Goal: Find specific fact: Find specific fact

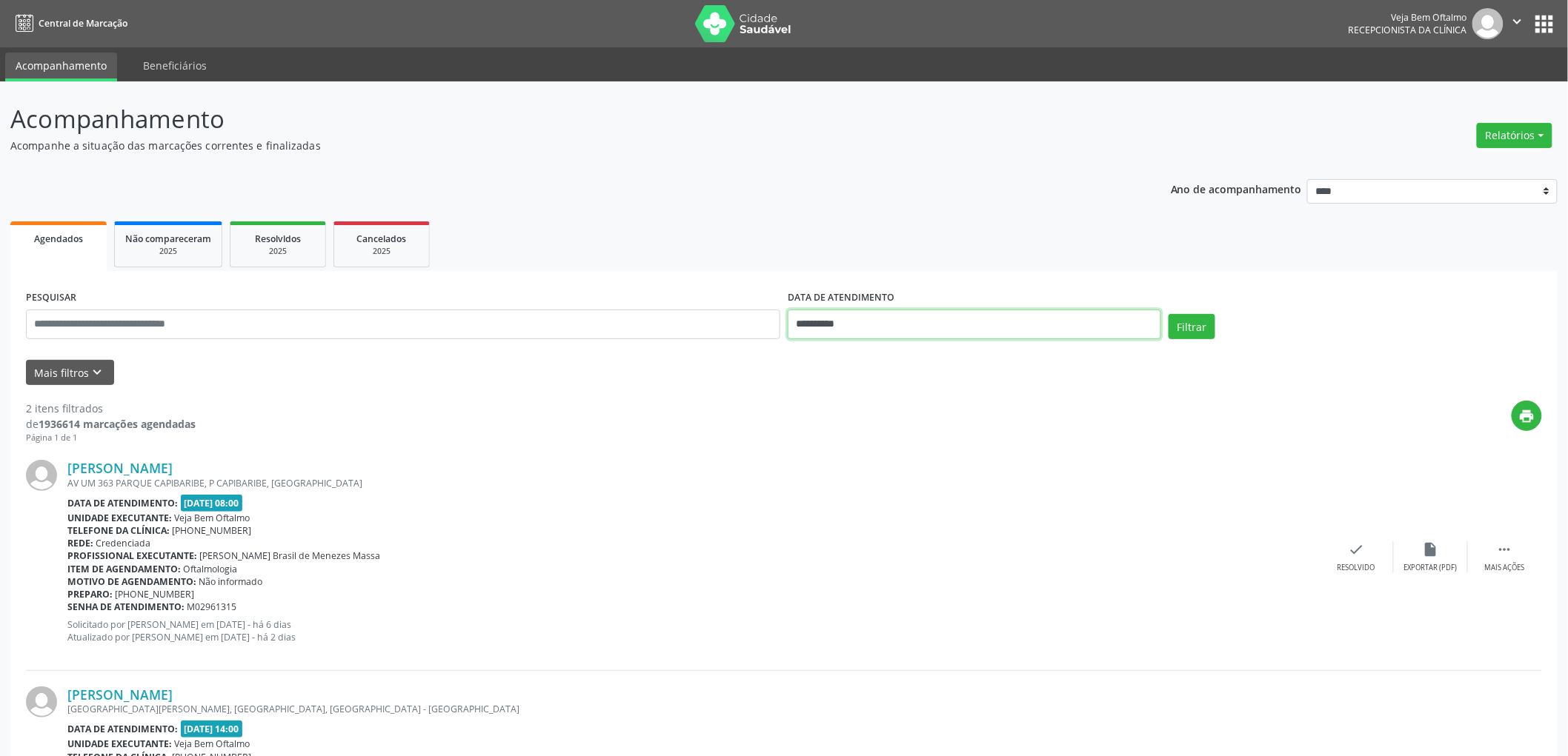
click at [855, 324] on input "**********" at bounding box center [974, 324] width 374 height 29
click at [904, 432] on span "8" at bounding box center [902, 431] width 29 height 29
type input "**********"
click at [904, 432] on span "8" at bounding box center [902, 431] width 29 height 29
click at [1194, 324] on button "Filtrar" at bounding box center [1191, 327] width 47 height 26
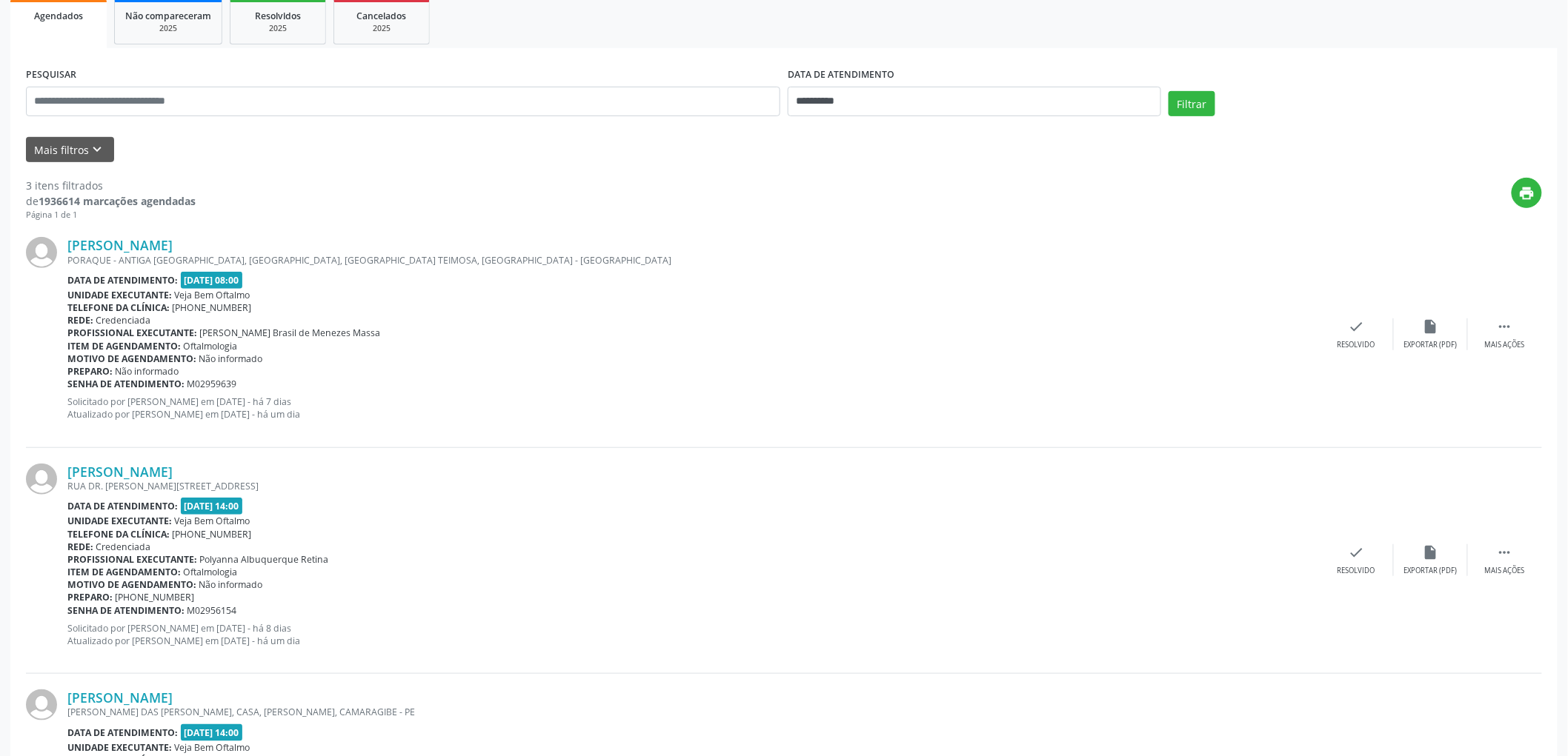
scroll to position [246, 0]
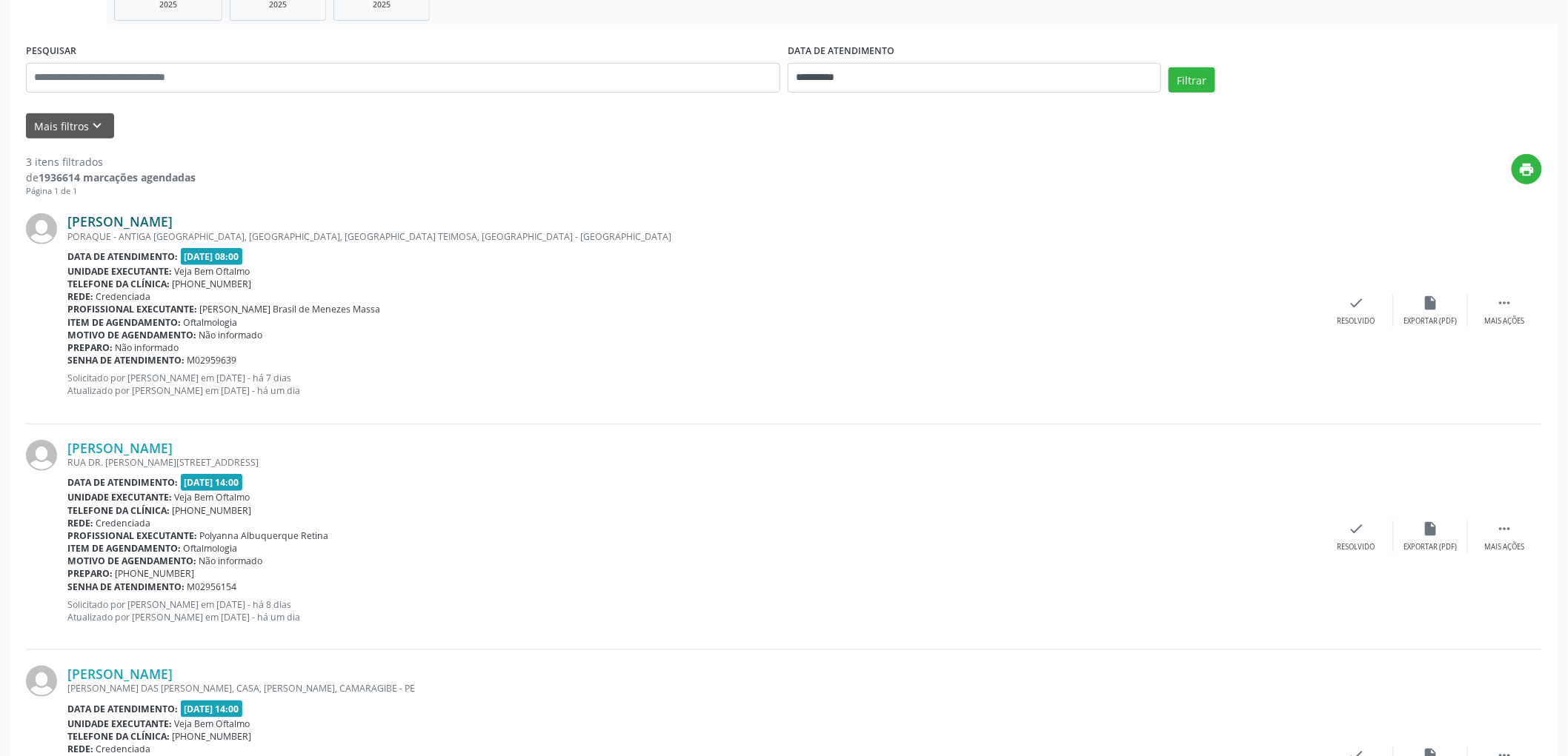
click at [152, 221] on link "[PERSON_NAME]" at bounding box center [120, 222] width 105 height 17
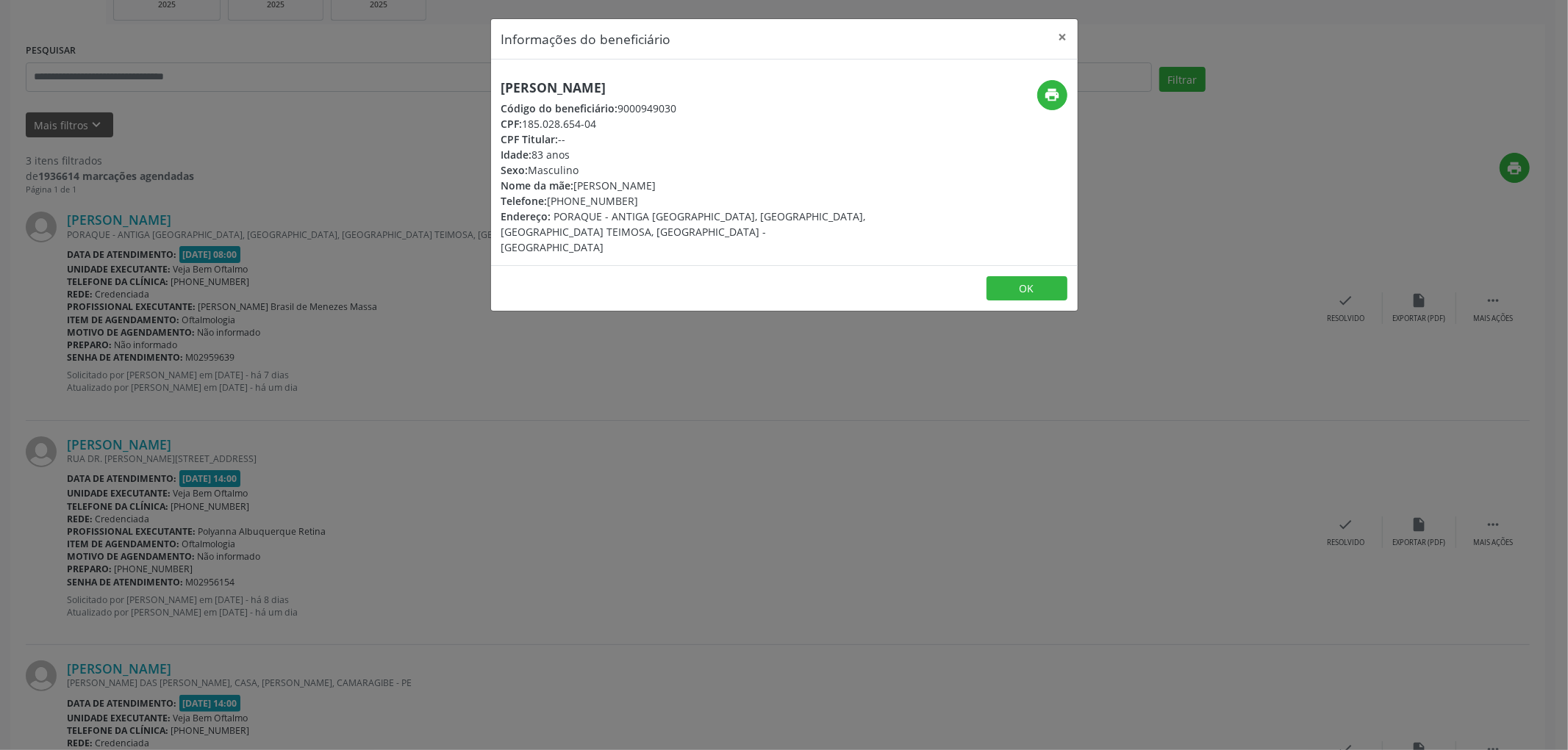
drag, startPoint x: 668, startPoint y: 89, endPoint x: 436, endPoint y: 83, distance: 232.1
click at [415, 83] on div "Informações do beneficiário × [PERSON_NAME] Código do beneficiário: 9000949030 …" at bounding box center [784, 375] width 1568 height 750
copy h5 "[PERSON_NAME]"
drag, startPoint x: 525, startPoint y: 122, endPoint x: 598, endPoint y: 118, distance: 73.1
click at [598, 118] on div "CPF: 185.028.654-04" at bounding box center [686, 124] width 371 height 16
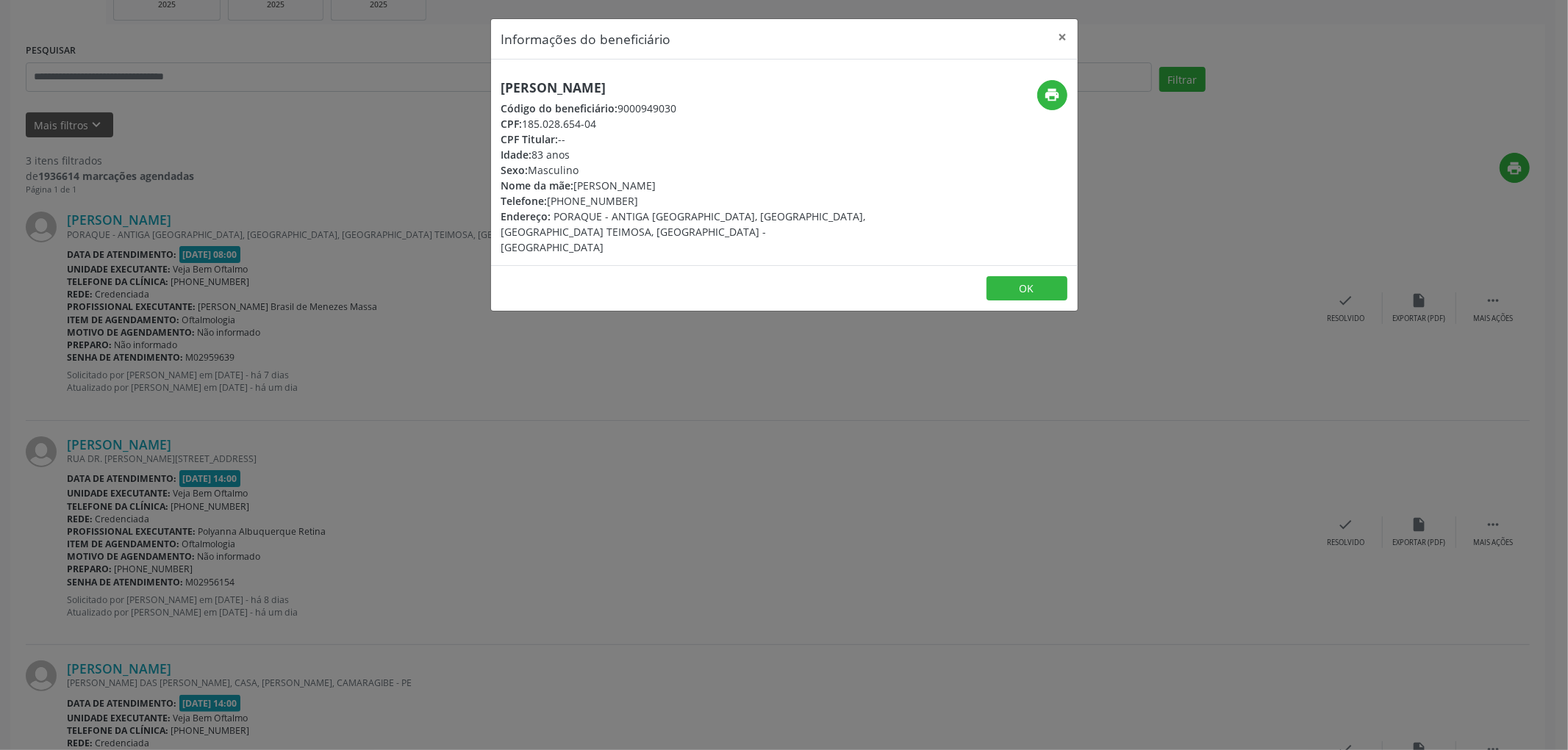
copy div "185.028.654-04"
drag, startPoint x: 570, startPoint y: 200, endPoint x: 627, endPoint y: 199, distance: 57.0
click at [627, 199] on div "Telefone: [PHONE_NUMBER]" at bounding box center [686, 201] width 371 height 16
copy div "98180-3565"
click at [1009, 277] on button "OK" at bounding box center [1027, 289] width 81 height 25
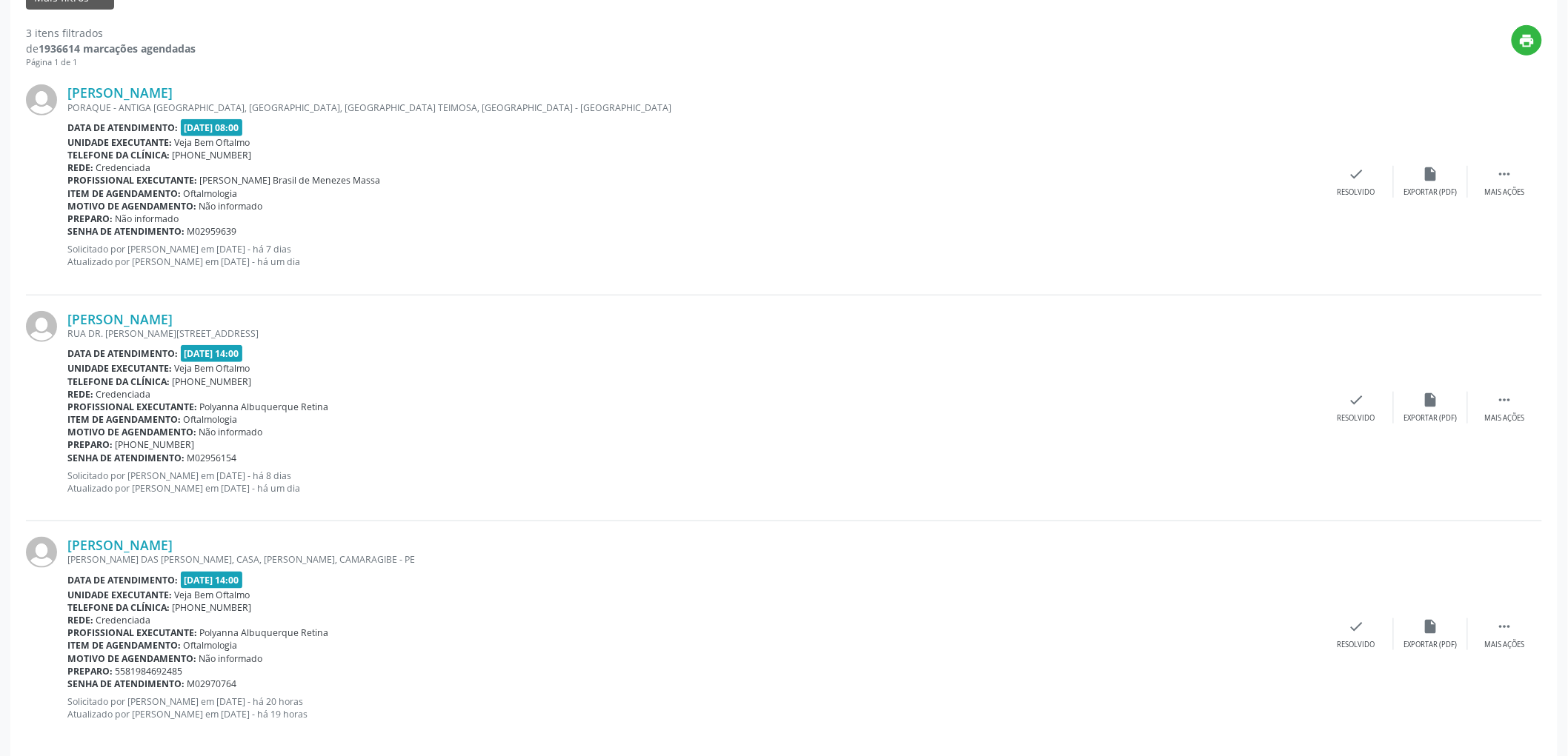
scroll to position [391, 0]
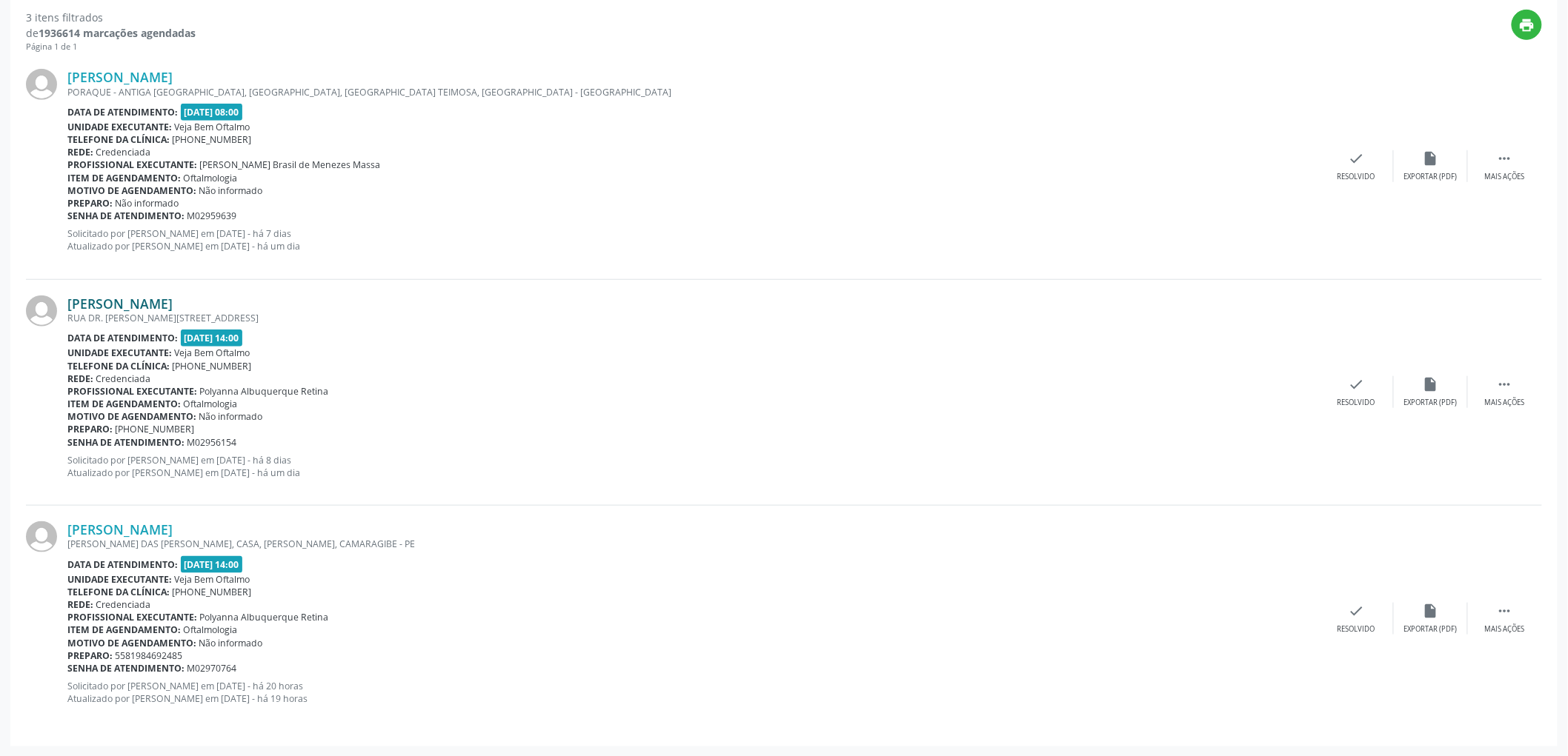
click at [173, 296] on link "[PERSON_NAME]" at bounding box center [120, 304] width 105 height 17
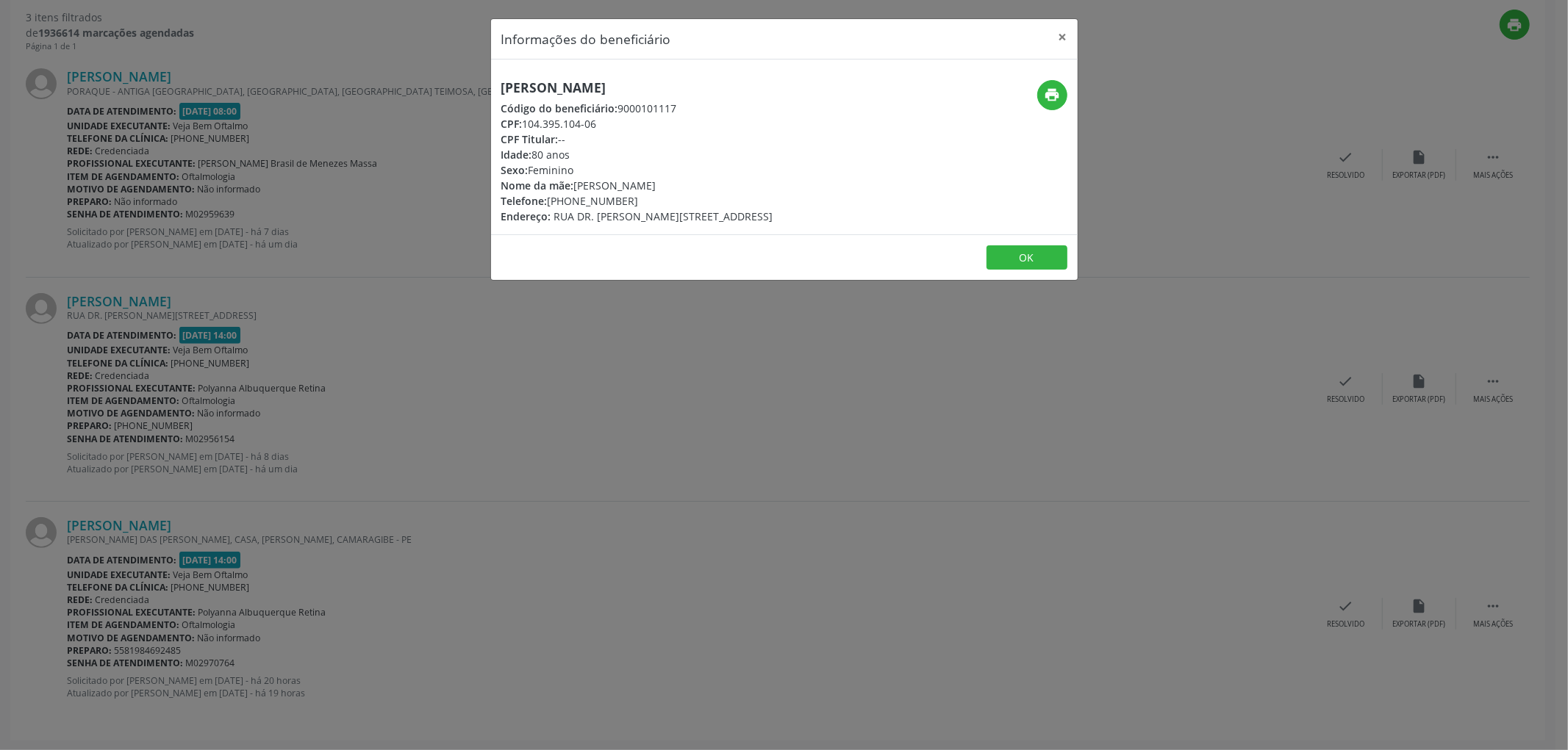
drag, startPoint x: 522, startPoint y: 84, endPoint x: 718, endPoint y: 90, distance: 196.1
click at [718, 90] on div "[PERSON_NAME] Código do beneficiário: 9000101117 CPF: 104.395.104-06 CPF Titula…" at bounding box center [686, 151] width 391 height 144
copy h5 "[PERSON_NAME]"
click at [1051, 272] on footer "OK" at bounding box center [784, 257] width 587 height 46
click at [1024, 259] on button "OK" at bounding box center [1027, 258] width 81 height 25
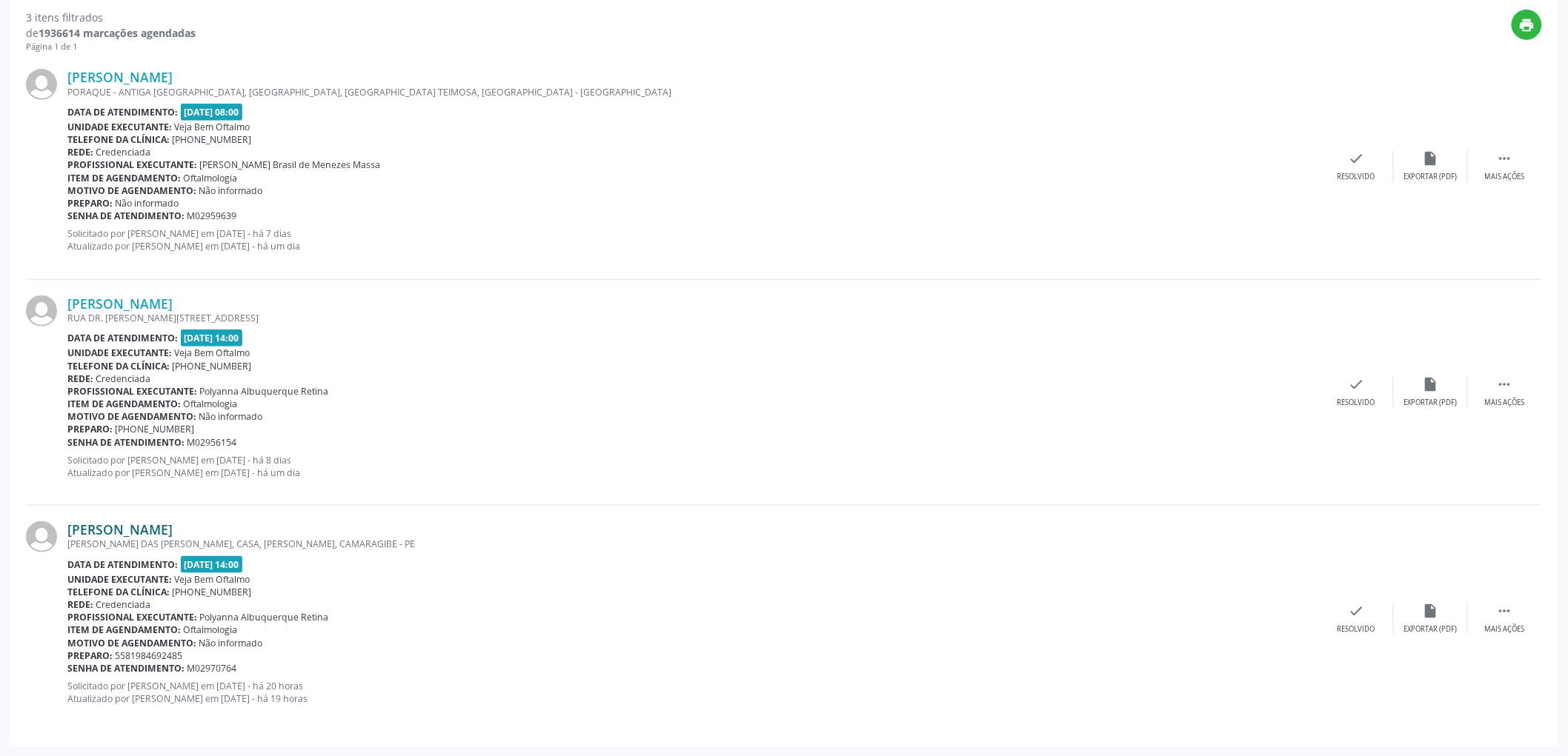
click at [157, 528] on link "[PERSON_NAME]" at bounding box center [120, 530] width 105 height 17
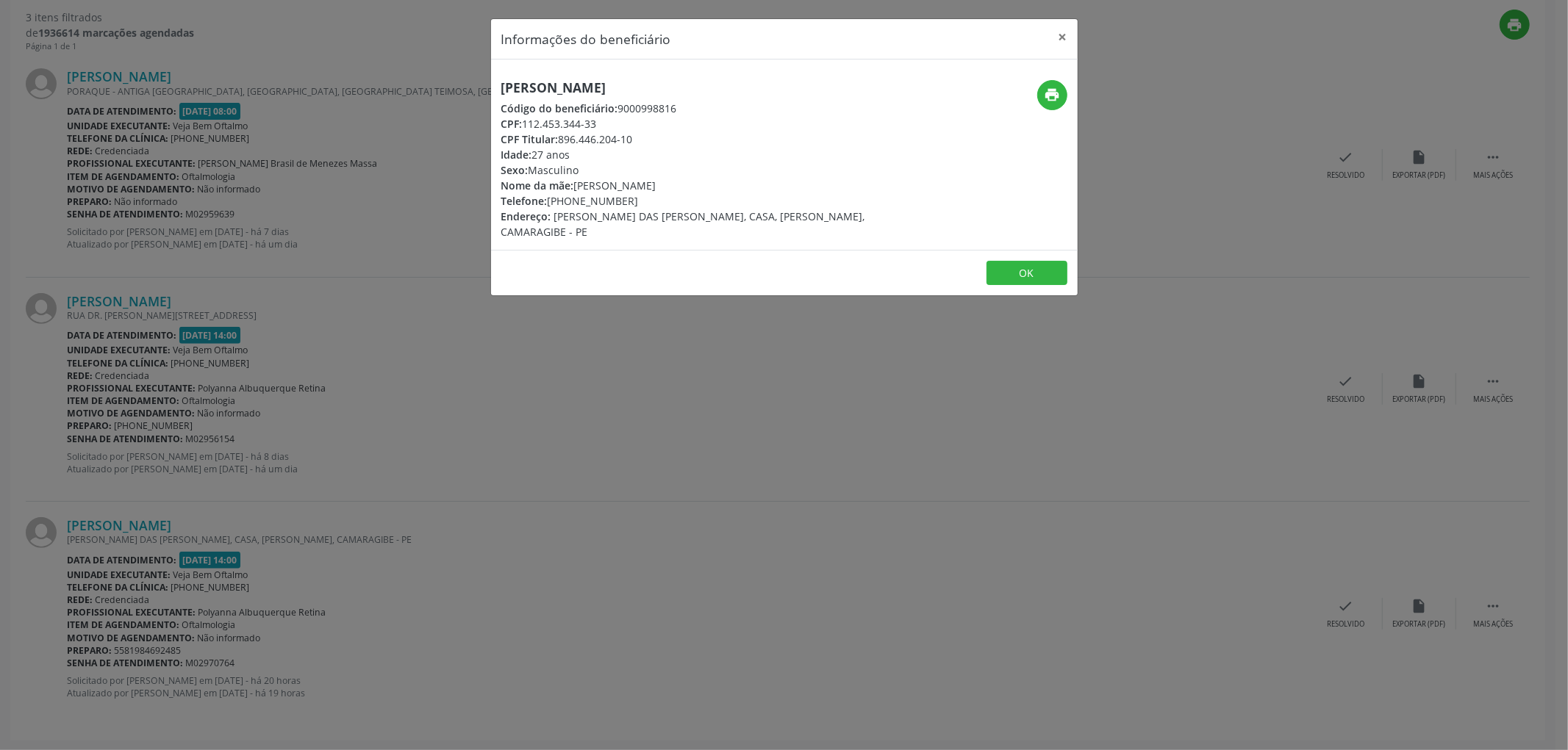
drag, startPoint x: 498, startPoint y: 85, endPoint x: 680, endPoint y: 81, distance: 182.0
click at [680, 81] on div "[PERSON_NAME] Código do beneficiário: 9000998816 CPF: 112.453.344-33 CPF Titula…" at bounding box center [686, 160] width 391 height 160
copy h5 "[PERSON_NAME]"
click at [1019, 261] on button "OK" at bounding box center [1027, 274] width 81 height 25
